Goal: Task Accomplishment & Management: Manage account settings

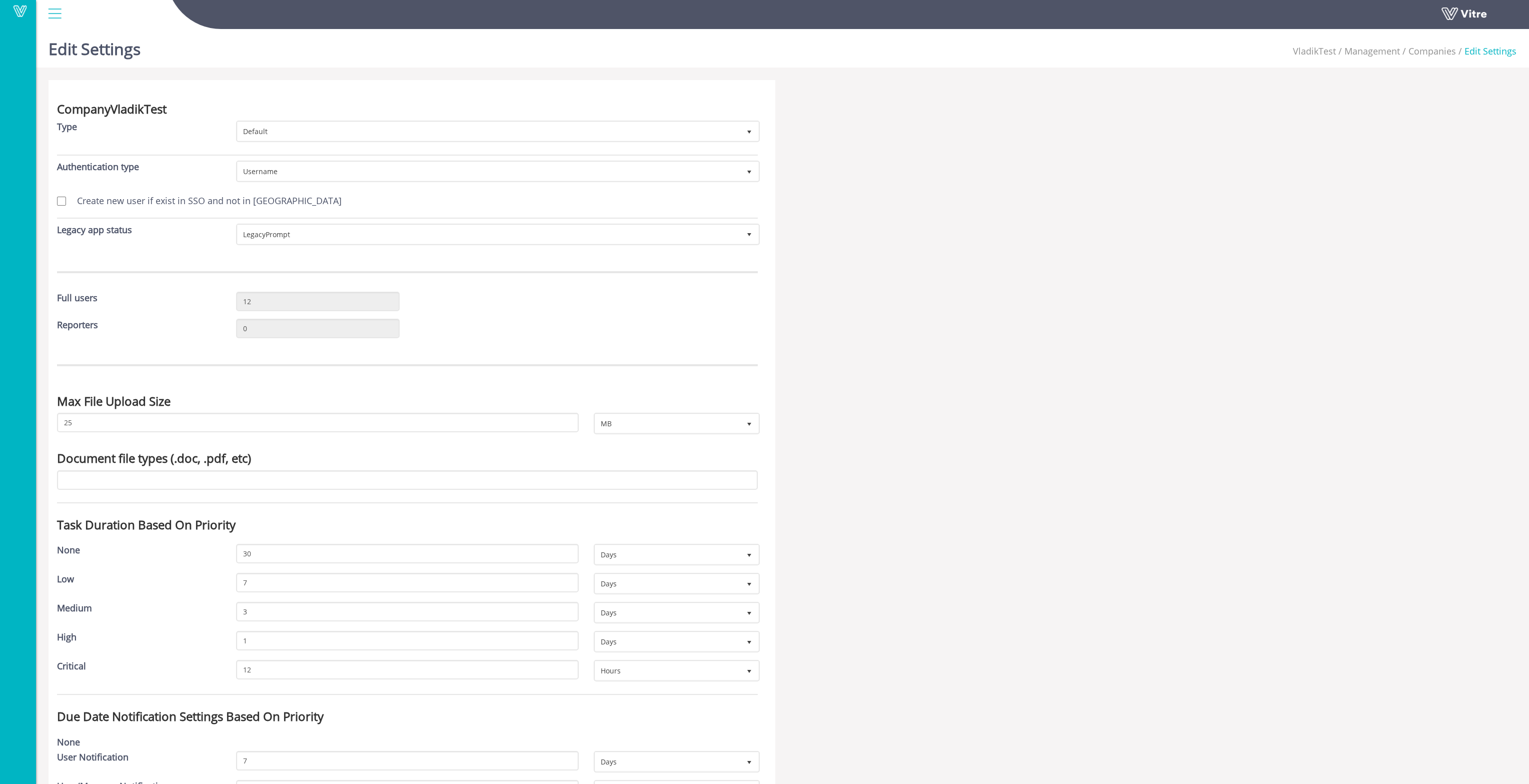
click at [58, 16] on div at bounding box center [54, 13] width 22 height 27
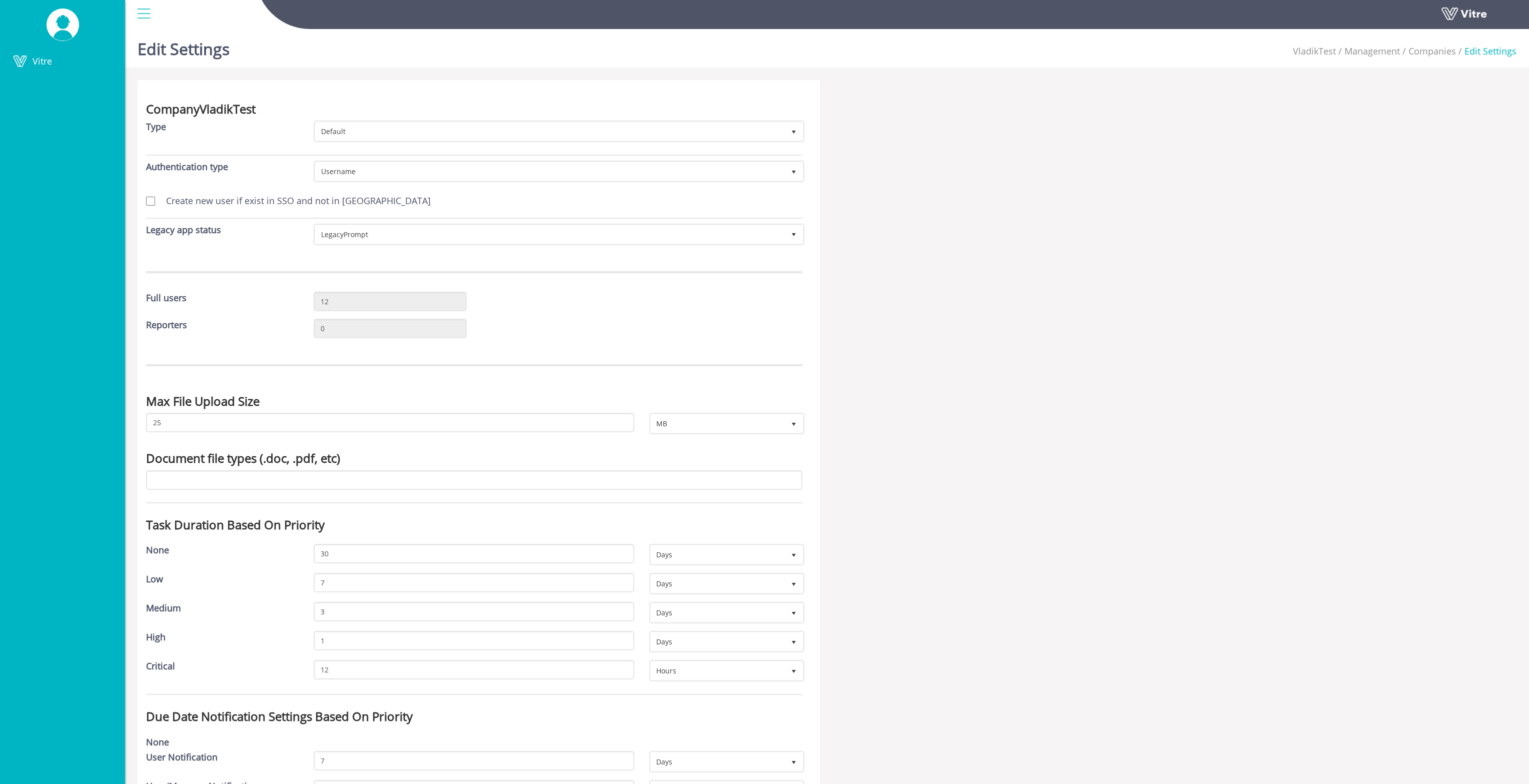
drag, startPoint x: 1351, startPoint y: 118, endPoint x: 845, endPoint y: 194, distance: 511.7
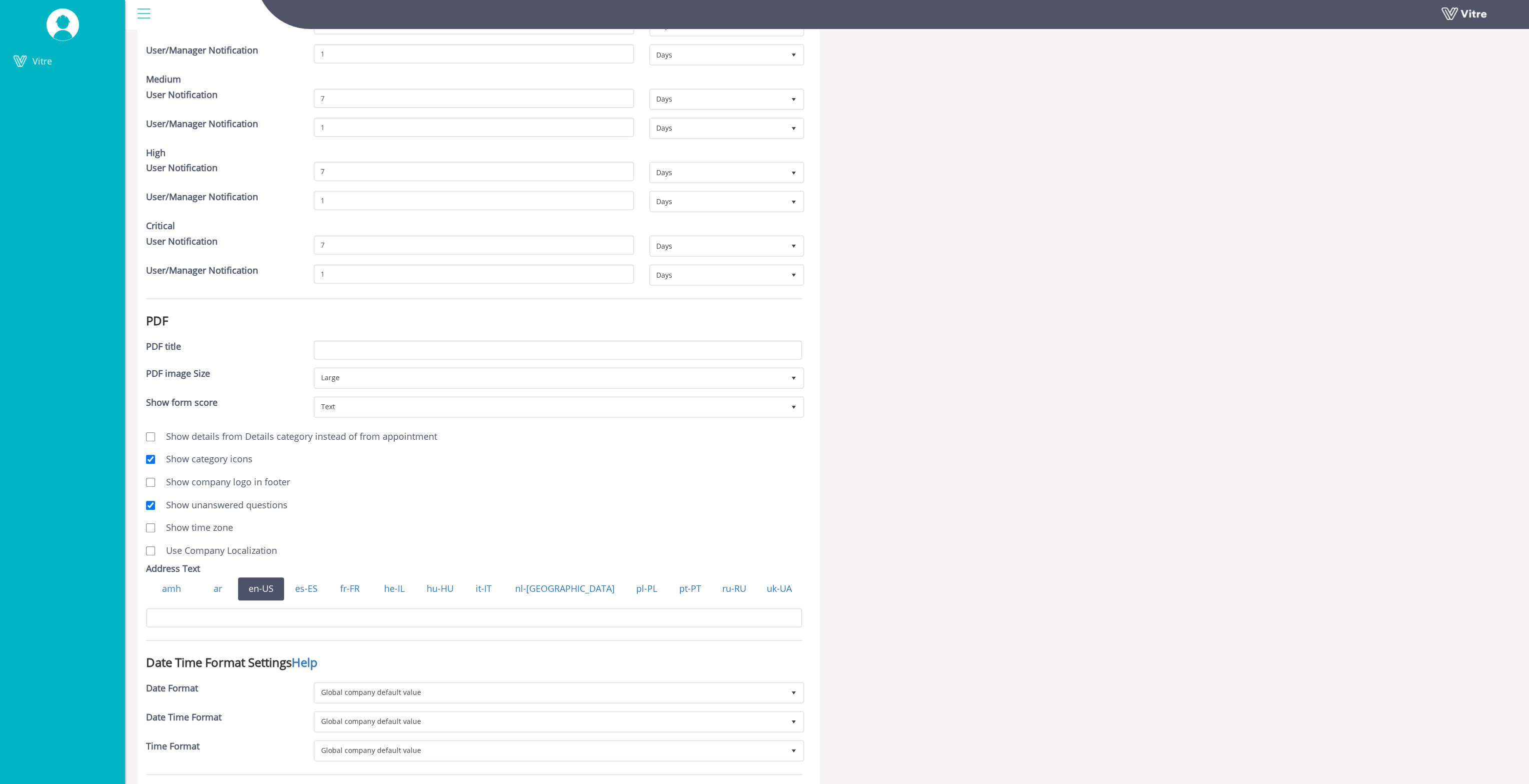
scroll to position [1150, 0]
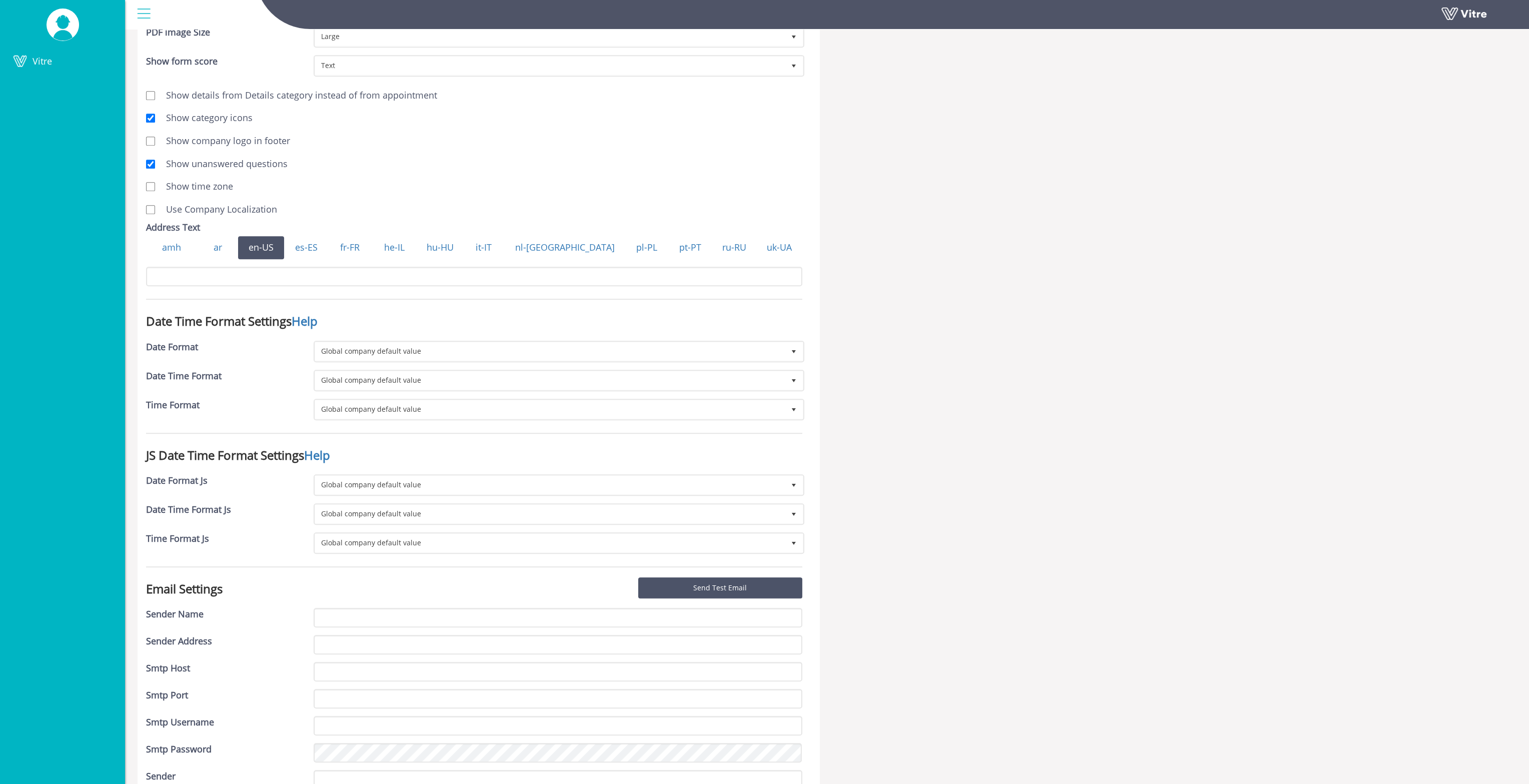
click at [79, 75] on div "Vitre" at bounding box center [63, 392] width 125 height 784
click at [61, 64] on link "Vitre" at bounding box center [63, 61] width 125 height 23
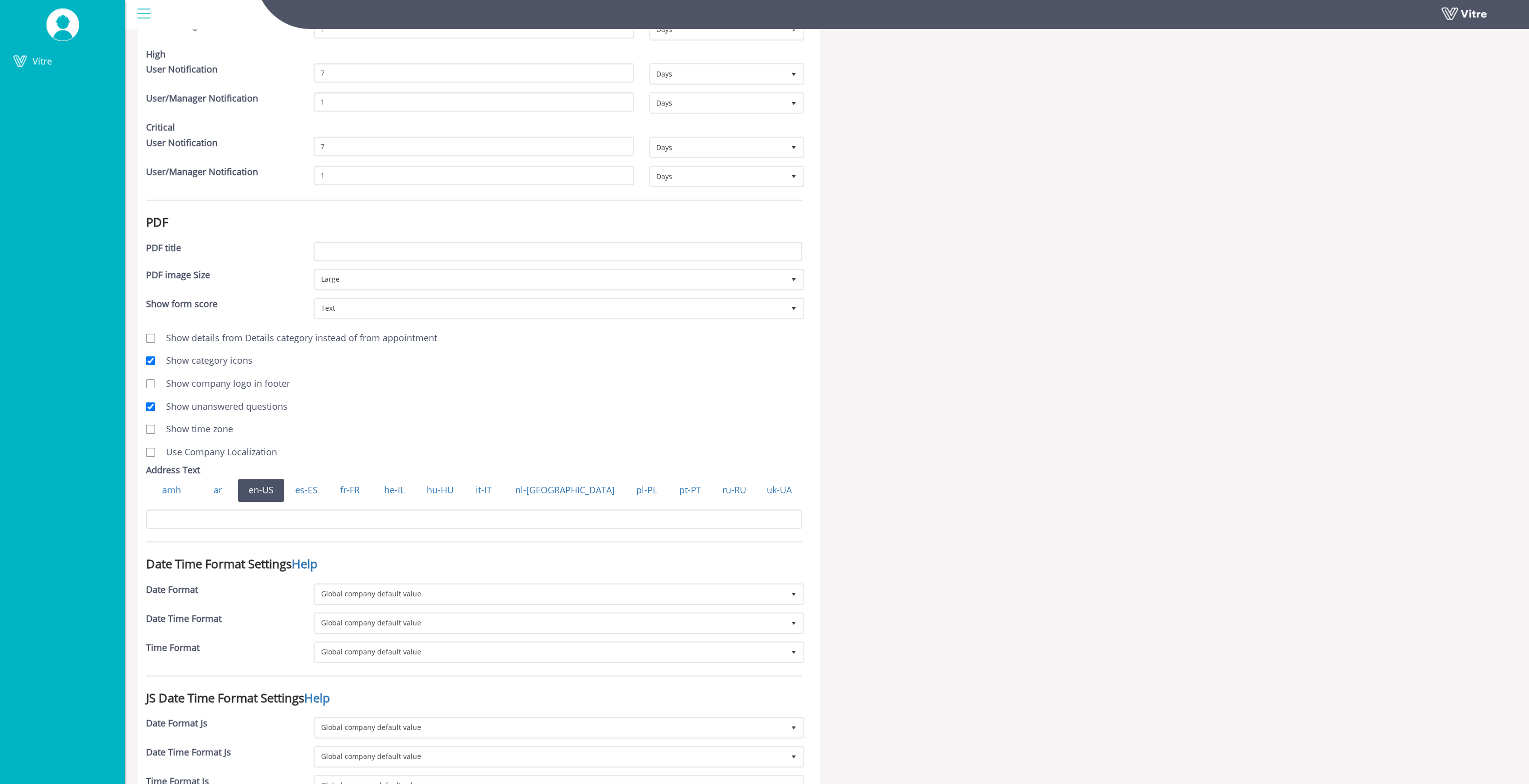
scroll to position [800, 0]
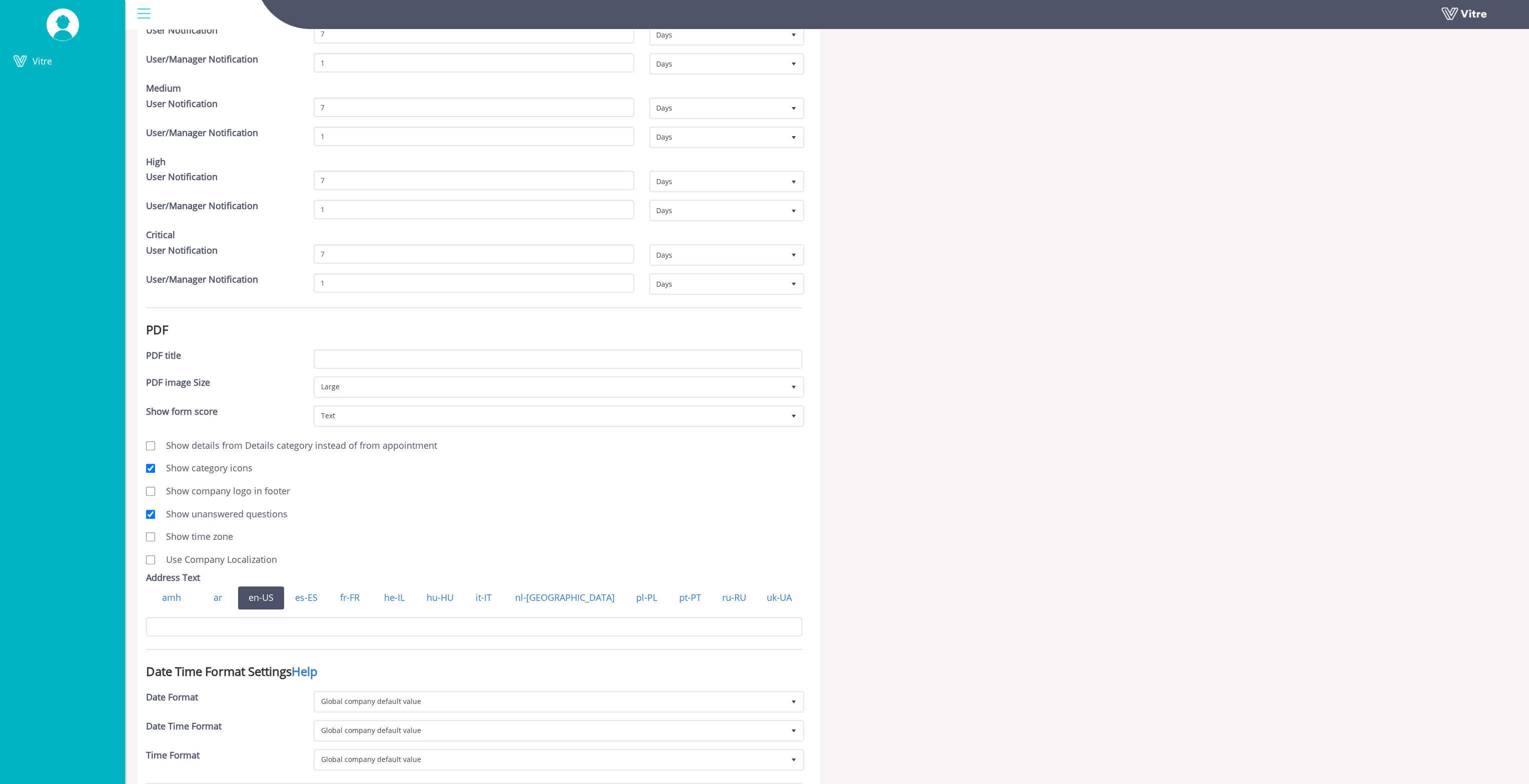
drag, startPoint x: 136, startPoint y: 13, endPoint x: 146, endPoint y: 12, distance: 10.0
click at [136, 13] on div at bounding box center [143, 13] width 22 height 27
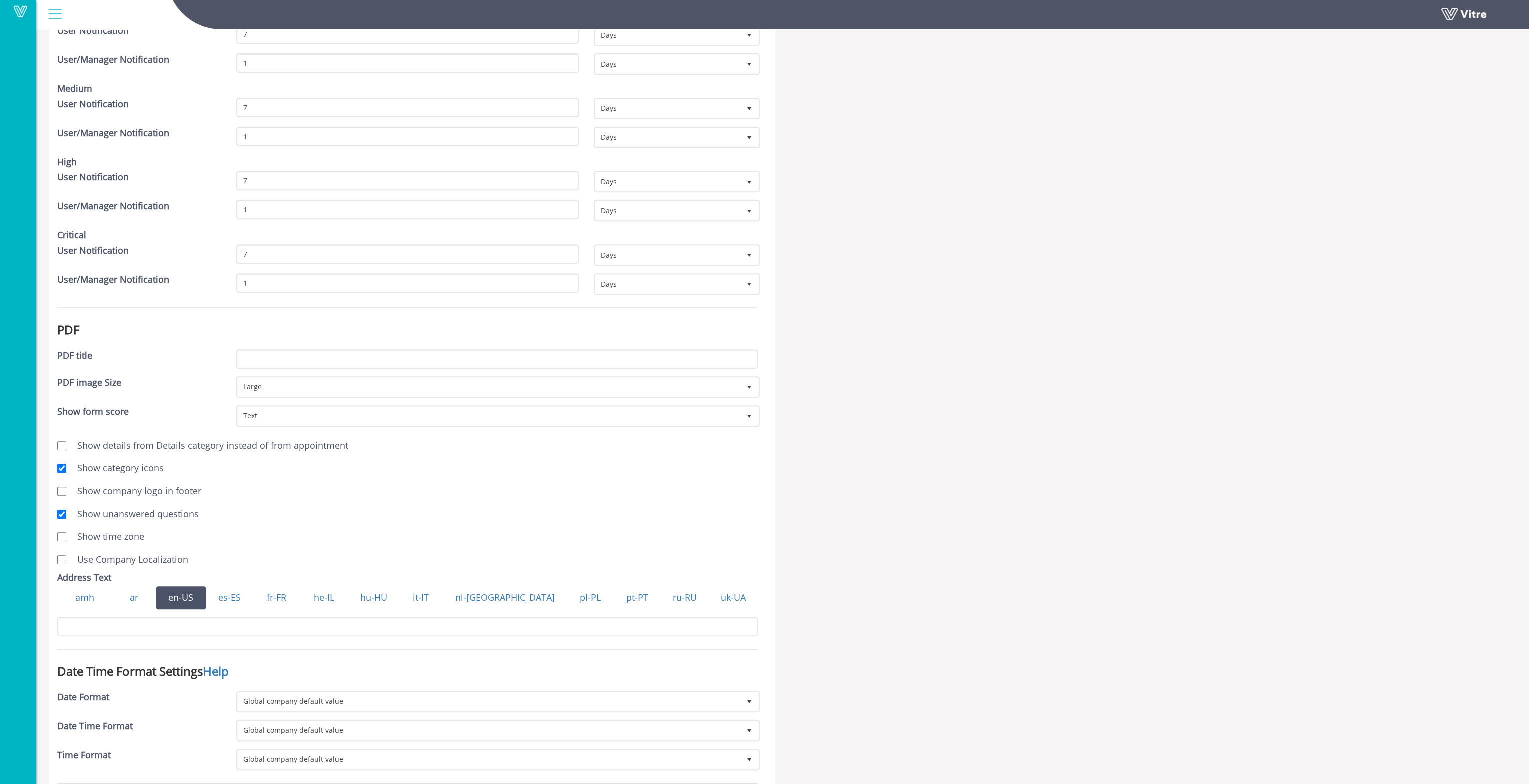
click at [79, 10] on div "Vitre" at bounding box center [783, 15] width 1493 height 29
click at [57, 16] on div at bounding box center [54, 13] width 22 height 27
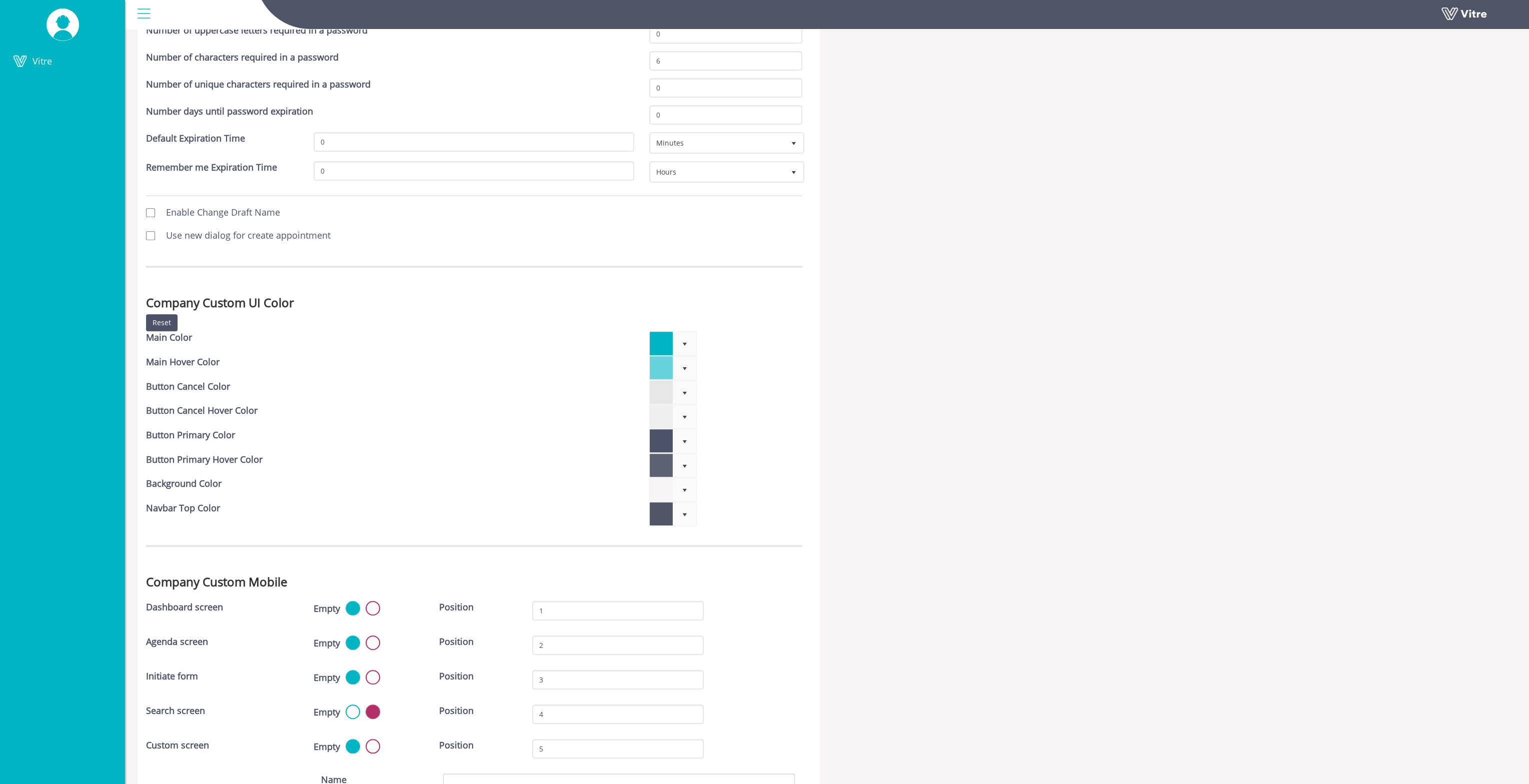
scroll to position [2499, 0]
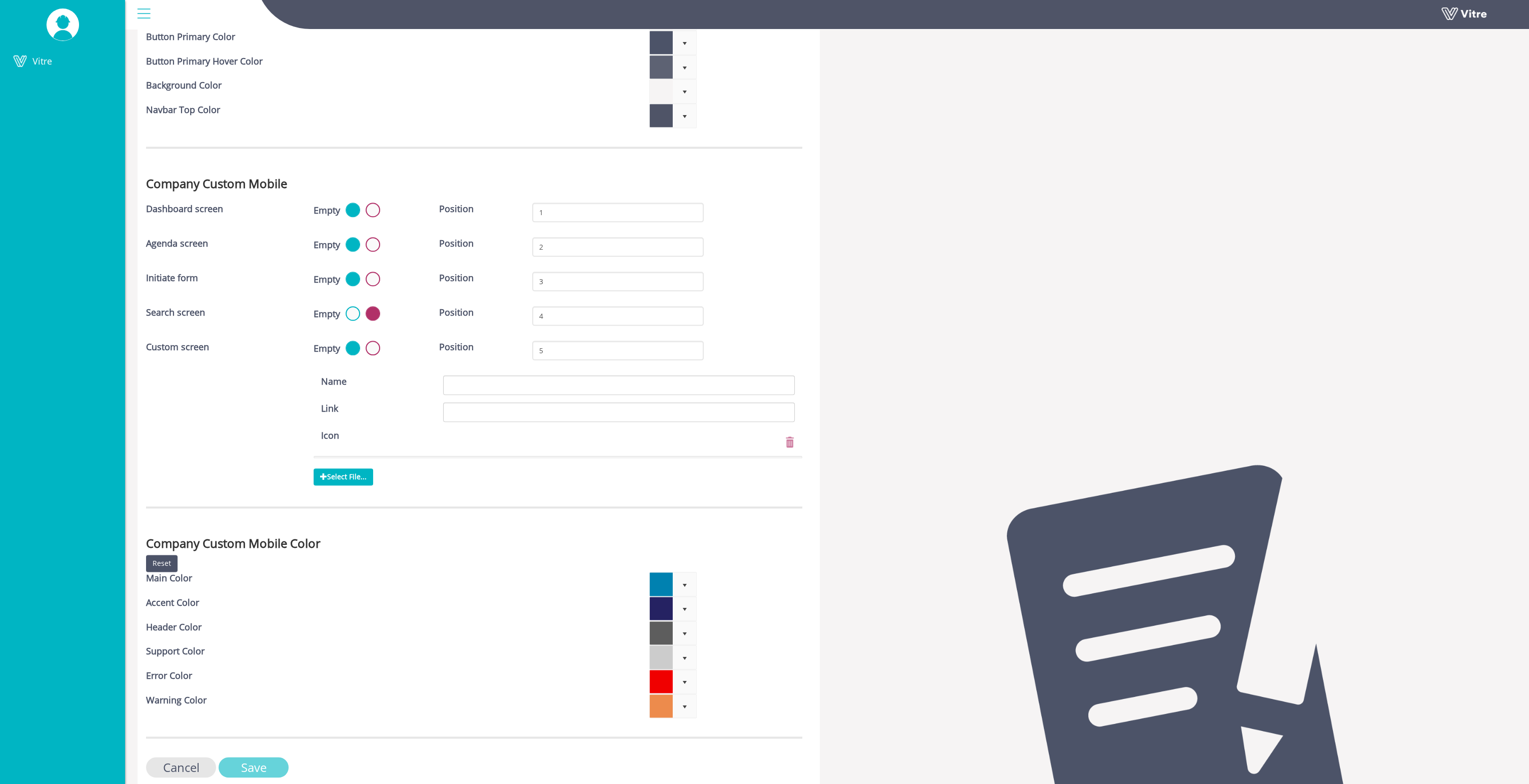
click at [263, 757] on input "Save" at bounding box center [253, 767] width 70 height 20
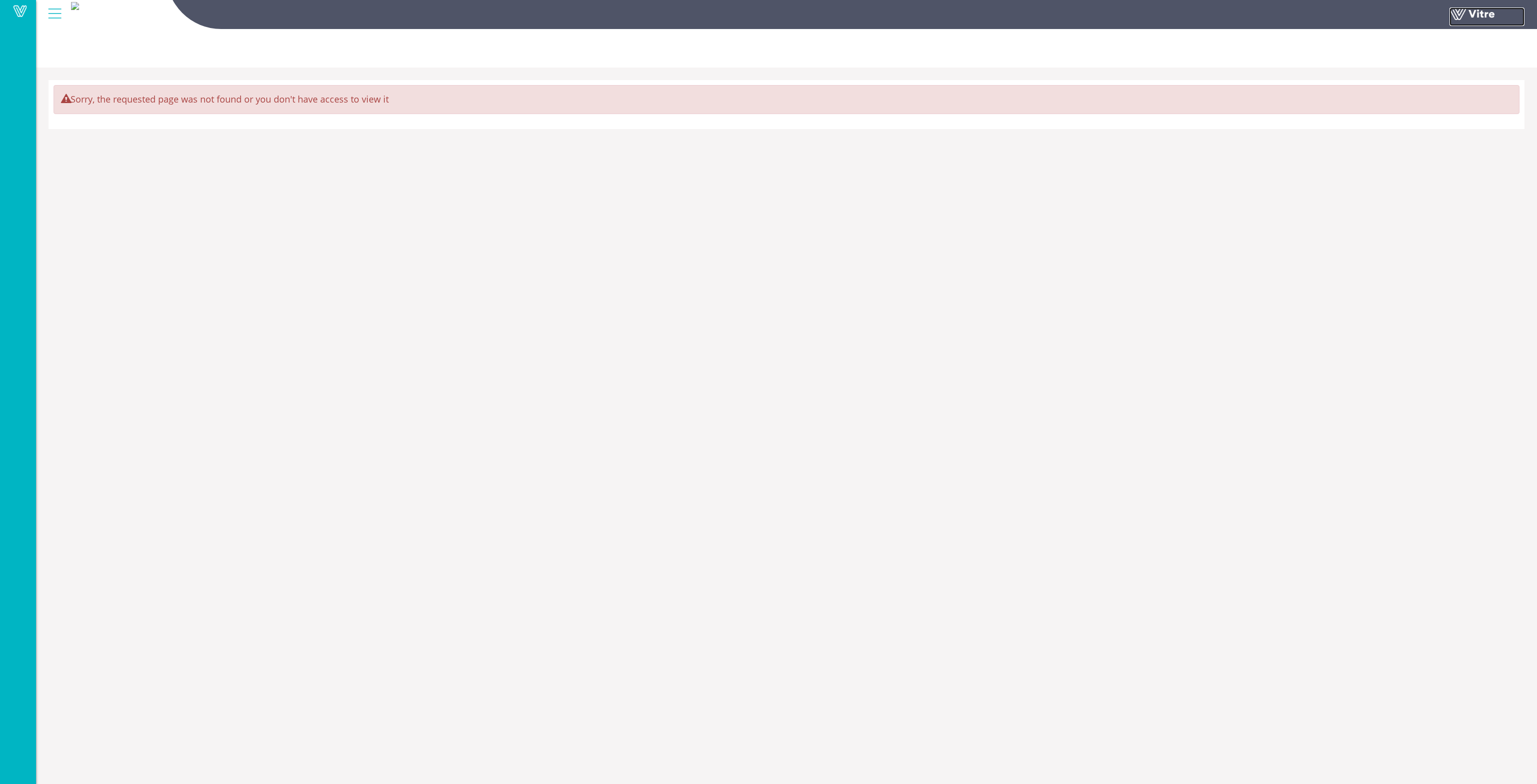
click at [1467, 12] on link at bounding box center [1487, 17] width 75 height 19
